Goal: Task Accomplishment & Management: Manage account settings

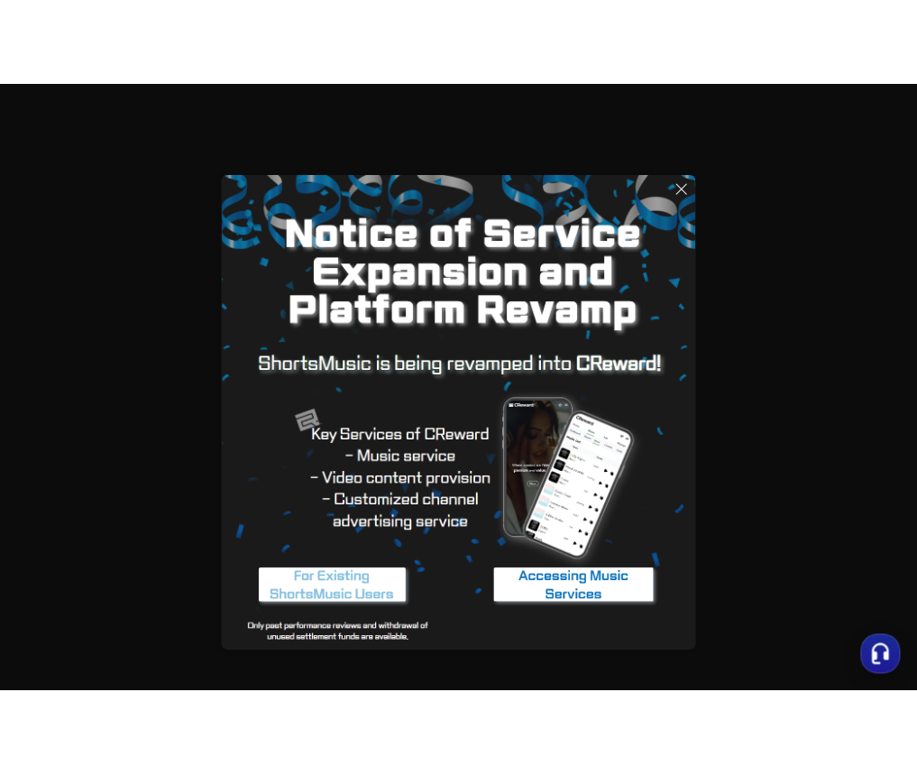
scroll to position [24, 0]
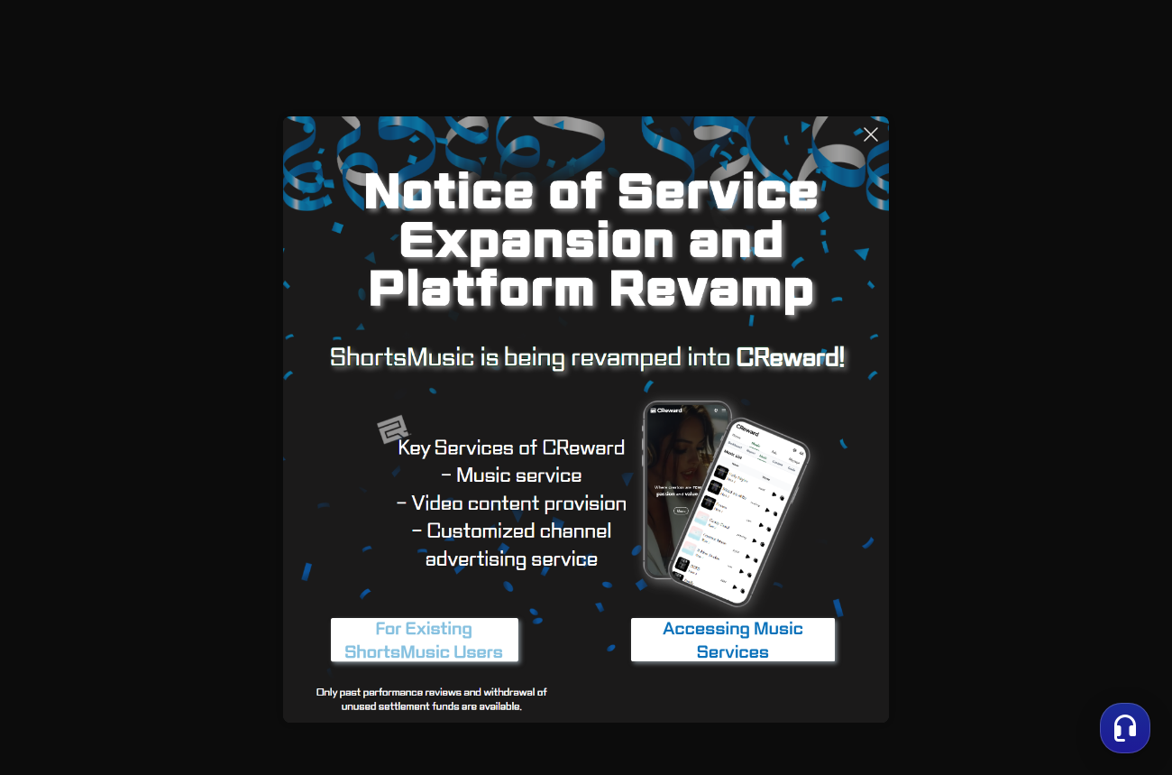
click at [877, 138] on icon at bounding box center [871, 134] width 13 height 13
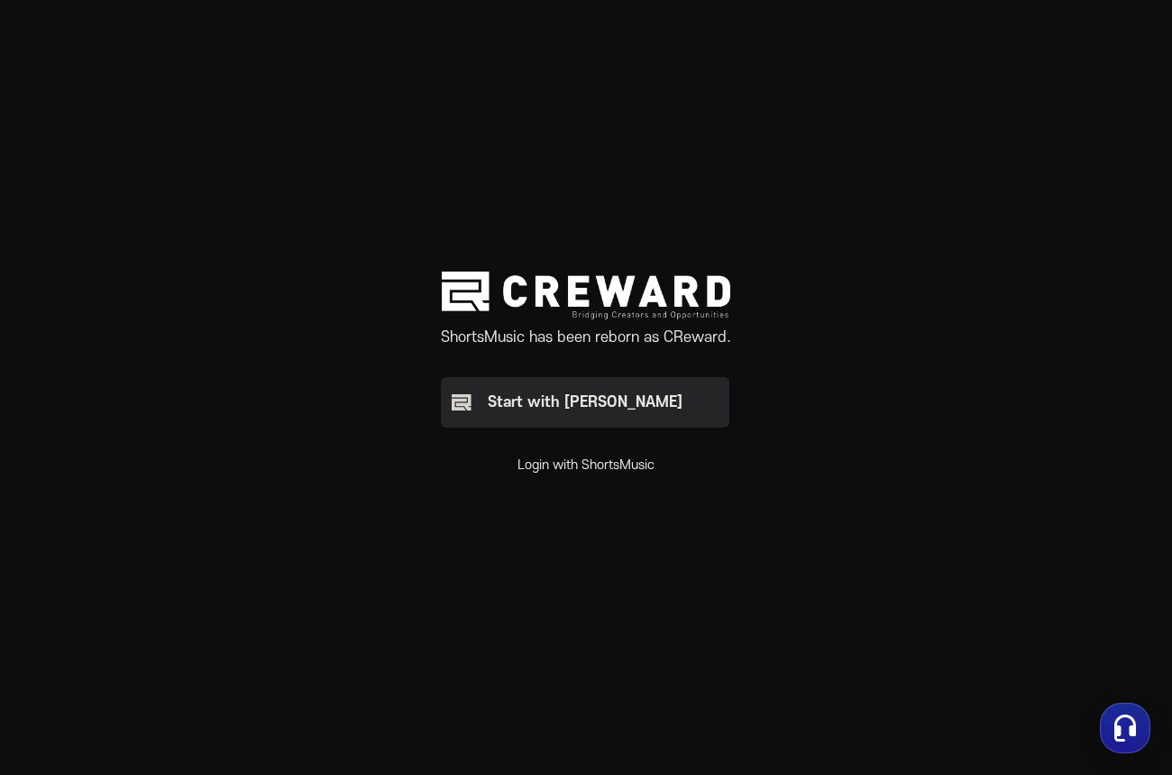
click at [645, 470] on button "Login with ShortsMusic" at bounding box center [586, 465] width 137 height 18
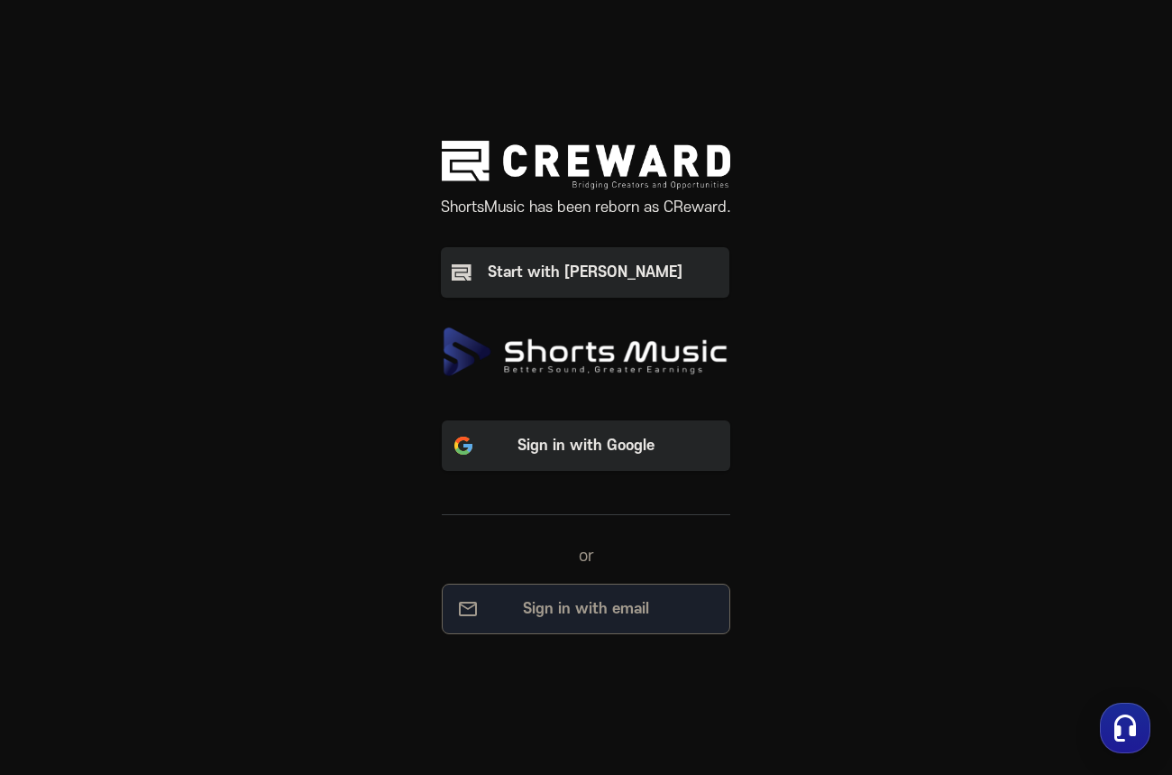
click at [608, 610] on p "Sign in with email" at bounding box center [586, 609] width 251 height 22
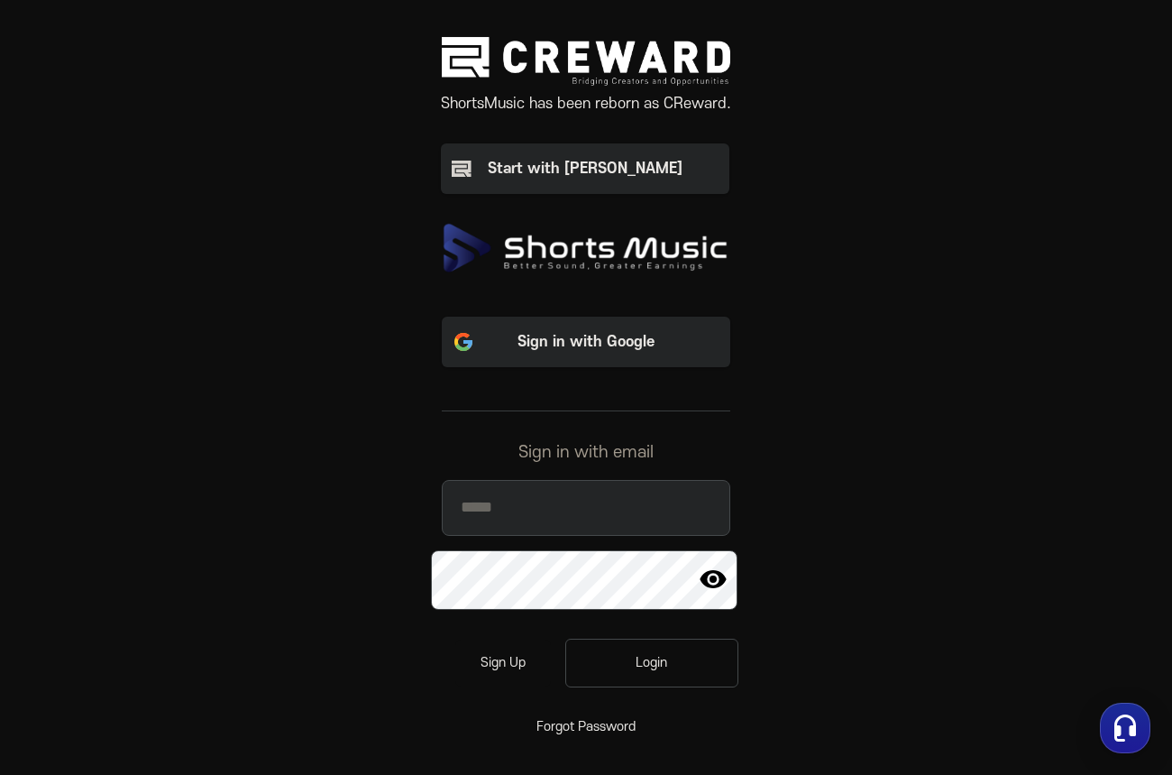
type input "**********"
click at [623, 672] on div "Login" at bounding box center [652, 663] width 121 height 18
